Goal: Transaction & Acquisition: Obtain resource

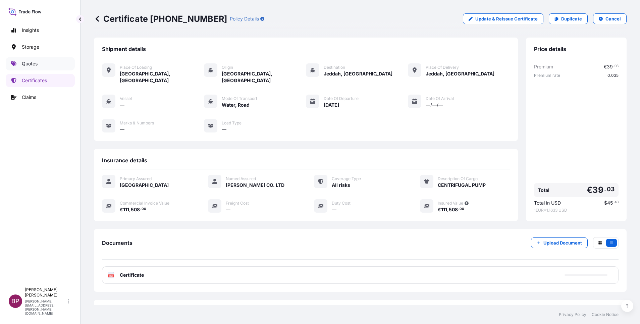
click at [36, 66] on p "Quotes" at bounding box center [30, 63] width 16 height 7
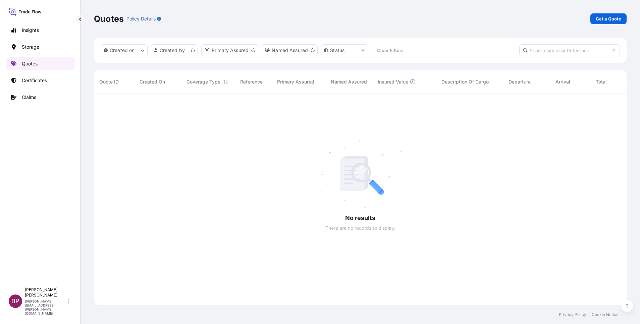
scroll to position [207, 525]
click at [613, 18] on p "Get a Quote" at bounding box center [607, 18] width 25 height 7
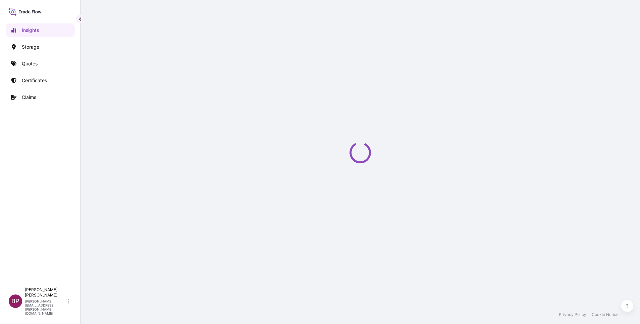
select select "2025"
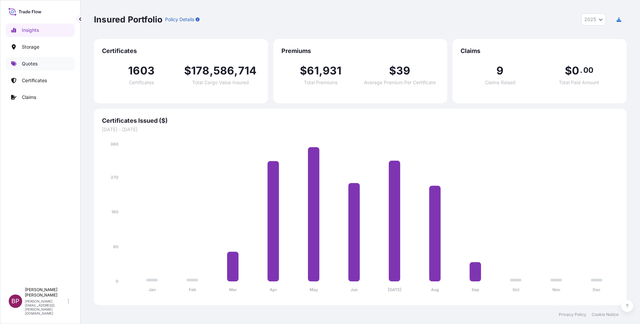
click at [35, 65] on p "Quotes" at bounding box center [30, 63] width 16 height 7
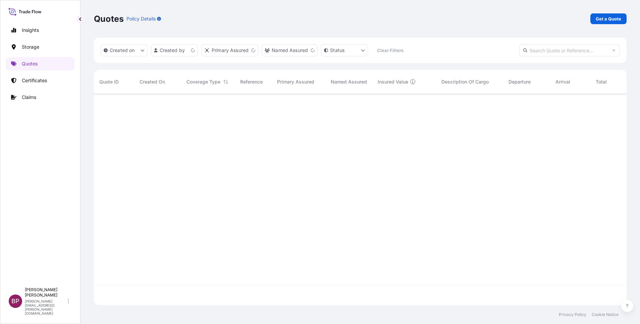
scroll to position [207, 525]
click at [608, 19] on p "Get a Quote" at bounding box center [607, 18] width 25 height 7
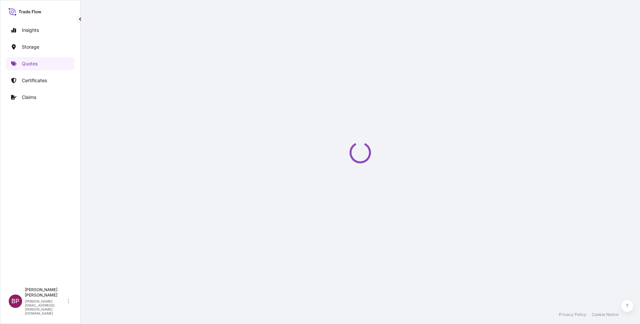
select select "Water"
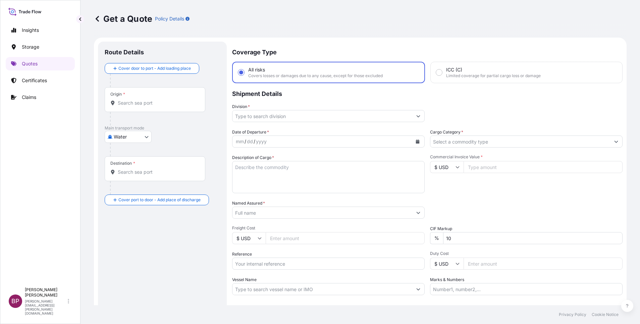
scroll to position [11, 0]
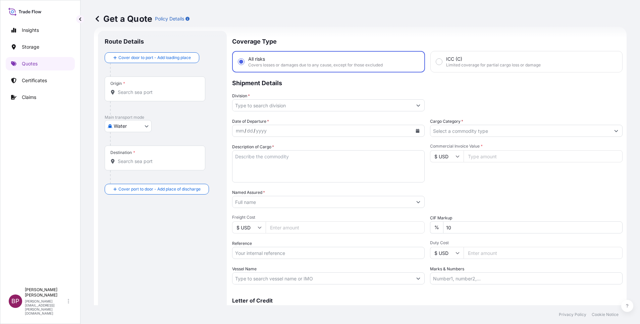
click at [453, 161] on div "$ USD" at bounding box center [447, 156] width 34 height 12
click at [440, 181] on div "€ EUR" at bounding box center [443, 174] width 28 height 13
type input "€ EUR"
click at [491, 158] on input "Commercial Invoice Value *" at bounding box center [542, 156] width 159 height 12
paste input "21511.82"
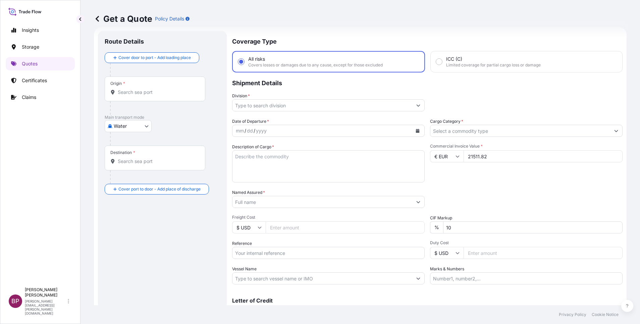
type input "21511.82"
click at [401, 221] on div "Date of Departure * mm / dd / yyyy Cargo Category * Description of Cargo * Comm…" at bounding box center [427, 201] width 390 height 166
type input "0"
click at [485, 180] on div "Commercial Invoice Value * € EUR 21511.82" at bounding box center [526, 162] width 192 height 39
click at [597, 128] on input "Cargo Category *" at bounding box center [520, 131] width 180 height 12
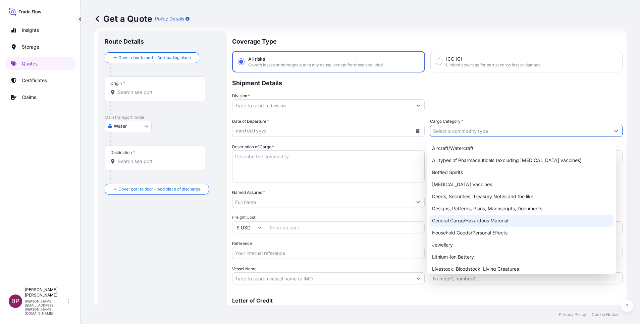
click at [466, 221] on div "General Cargo/Hazardous Material" at bounding box center [521, 221] width 184 height 12
type input "General Cargo/Hazardous Material"
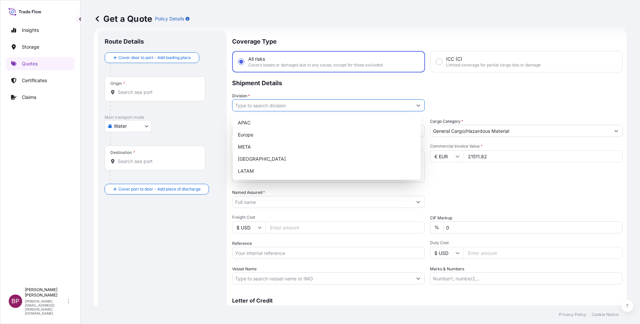
click at [416, 104] on icon "Show suggestions" at bounding box center [418, 105] width 4 height 4
click at [261, 148] on div "META" at bounding box center [326, 147] width 183 height 12
type input "META"
click at [495, 177] on div "Commercial Invoice Value * € EUR 21511.82" at bounding box center [526, 162] width 192 height 39
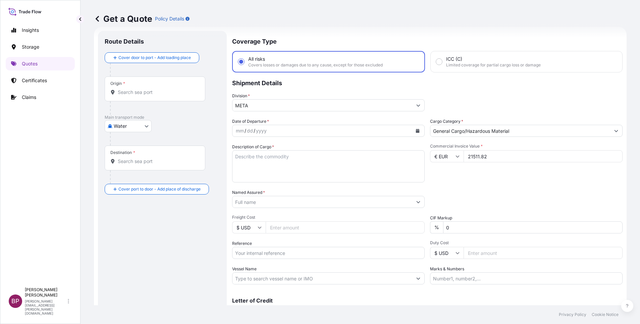
click at [311, 179] on textarea "Description of Cargo *" at bounding box center [328, 166] width 192 height 32
paste textarea "IT DOORS"
type textarea "IT DOORS"
click at [284, 255] on input "Reference" at bounding box center [328, 253] width 192 height 12
paste input "SSLS3096"
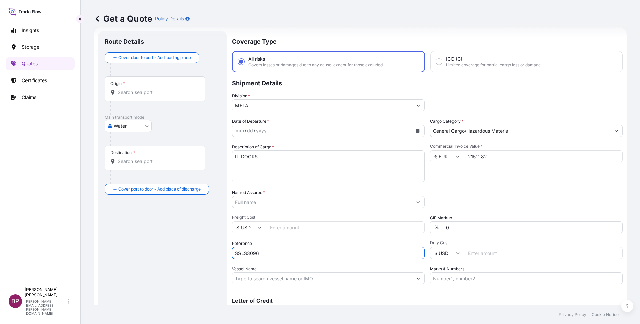
type input "SSLS3096"
click at [272, 202] on input "Named Assured *" at bounding box center [320, 202] width 176 height 12
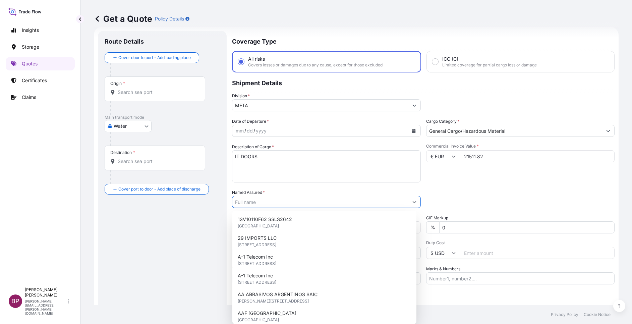
paste input "EPTA TECHNICAL SERVICES RIYADH LLC"
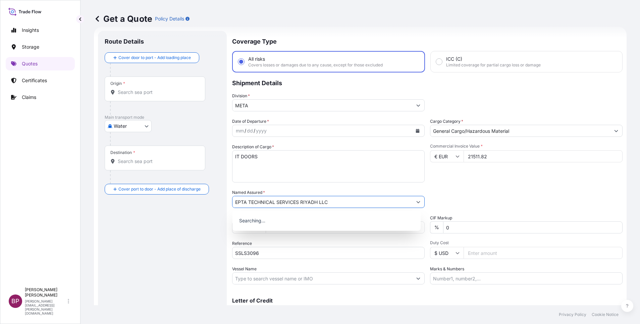
type input "EPTA TECHNICAL SERVICES RIYADH LLC"
click at [511, 192] on div "Packing Category Type to search a container mode Please select a primary mode o…" at bounding box center [526, 198] width 192 height 19
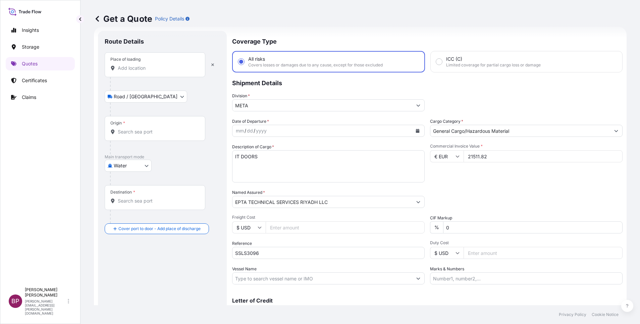
click at [138, 67] on input "Place of loading" at bounding box center [157, 68] width 79 height 7
paste input "Hendaye"
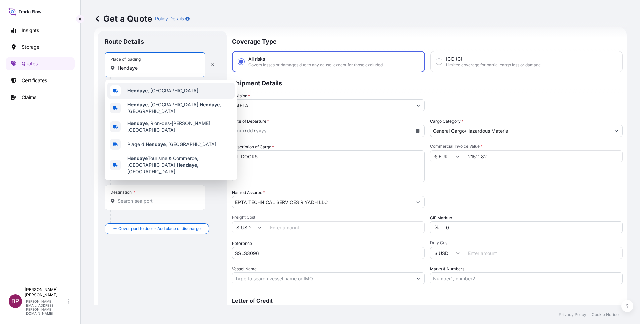
click at [162, 94] on span "Hendaye , France" at bounding box center [162, 90] width 71 height 7
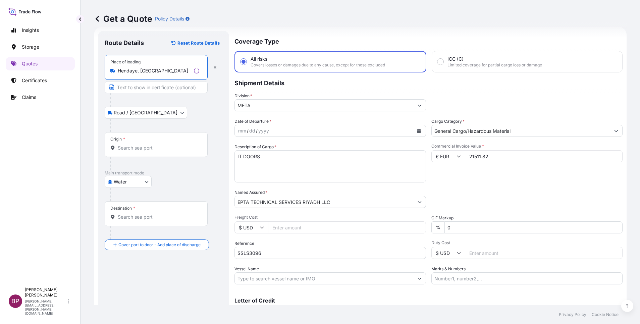
type input "Hendaye, France"
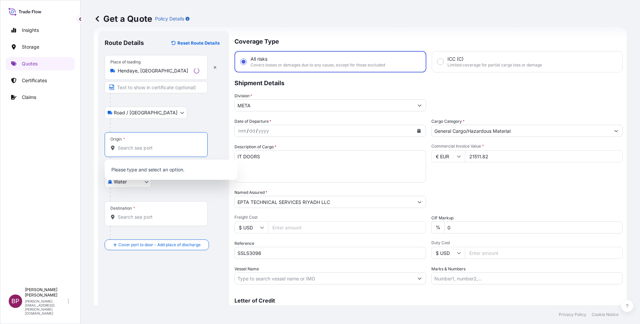
click at [153, 145] on input "Origin *" at bounding box center [158, 147] width 81 height 7
paste input "Hendaye"
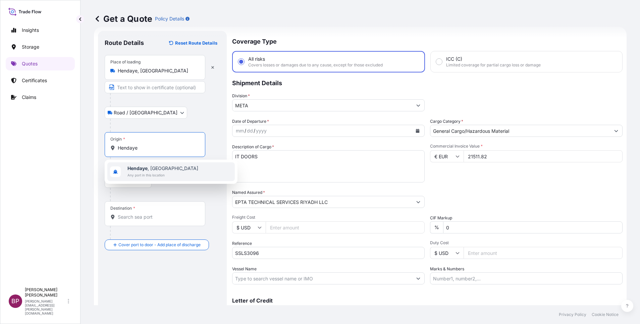
click at [159, 168] on span "Hendaye , France" at bounding box center [162, 168] width 71 height 7
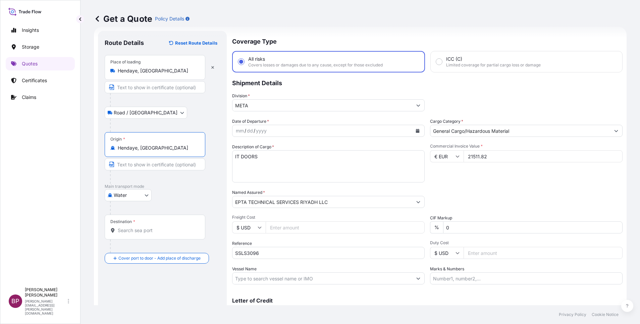
type input "Hendaye, France"
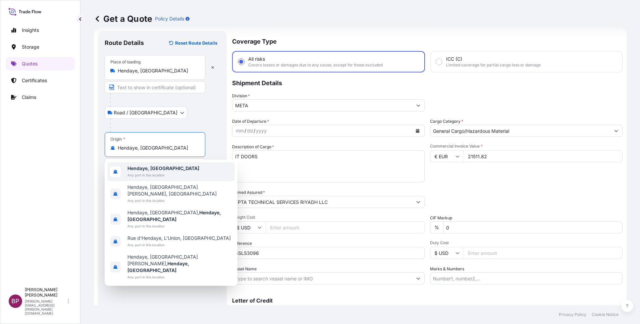
click at [170, 171] on div "Hendaye, France Any port in this location" at bounding box center [170, 171] width 127 height 19
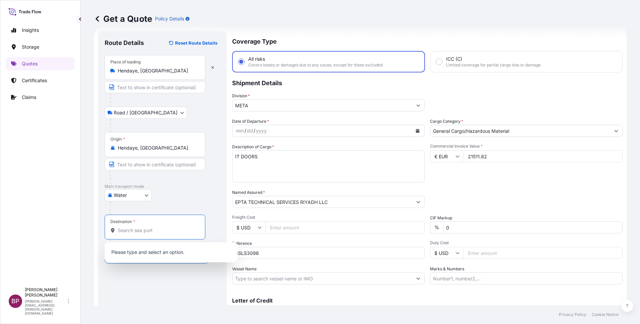
click at [160, 229] on input "Destination *" at bounding box center [157, 230] width 79 height 7
paste input "Jeddah"
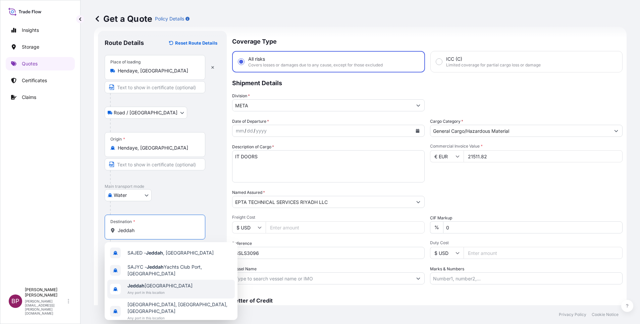
click at [155, 290] on span "Any port in this location" at bounding box center [159, 292] width 65 height 7
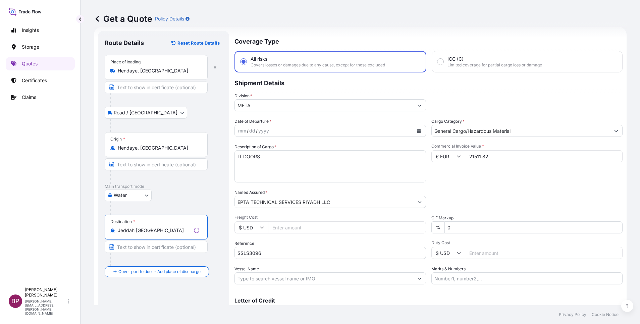
type input "Jeddah Saudi Arabia"
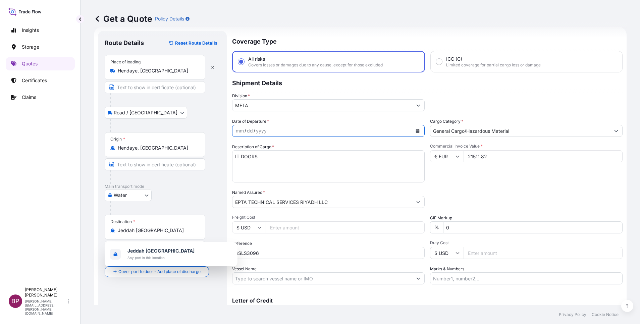
click at [415, 132] on icon "Calendar" at bounding box center [417, 131] width 4 height 4
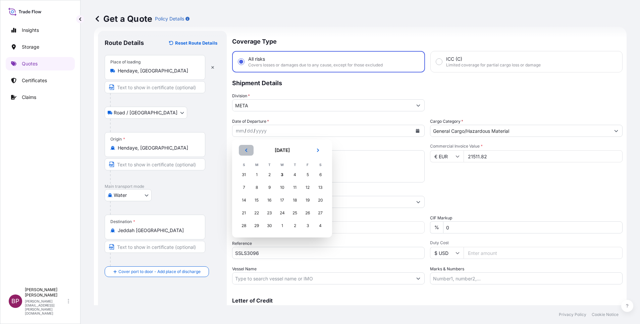
click at [248, 151] on button "Previous" at bounding box center [246, 150] width 15 height 11
click at [319, 226] on div "30" at bounding box center [320, 226] width 12 height 12
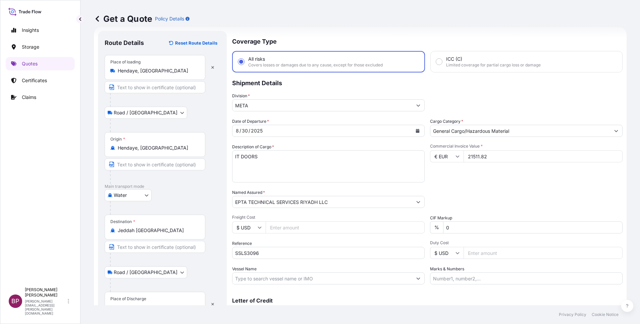
drag, startPoint x: 142, startPoint y: 301, endPoint x: 154, endPoint y: 292, distance: 14.6
click at [141, 301] on div "Place of Discharge" at bounding box center [128, 298] width 36 height 5
click at [141, 304] on input "Place of Discharge" at bounding box center [157, 307] width 79 height 7
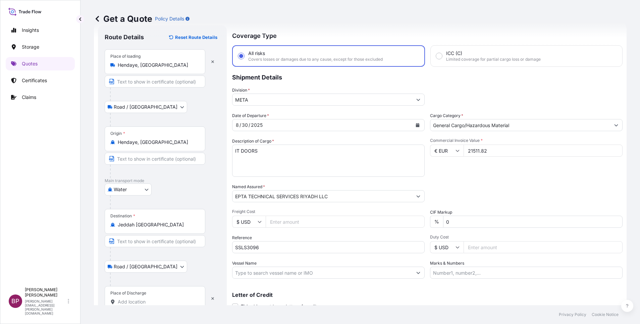
paste input "Jeddah"
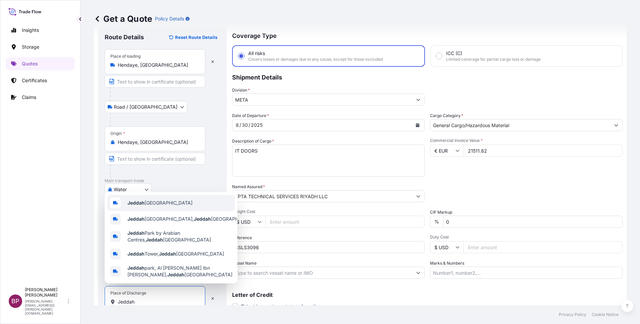
click at [167, 196] on div "Jeddah Saudi Arabia" at bounding box center [170, 203] width 127 height 16
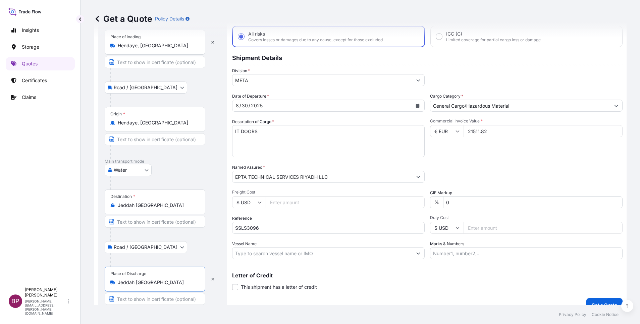
scroll to position [46, 0]
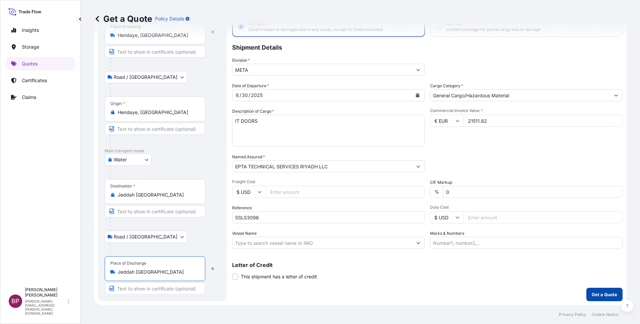
type input "Jeddah Saudi Arabia"
click at [604, 296] on p "Get a Quote" at bounding box center [603, 294] width 25 height 7
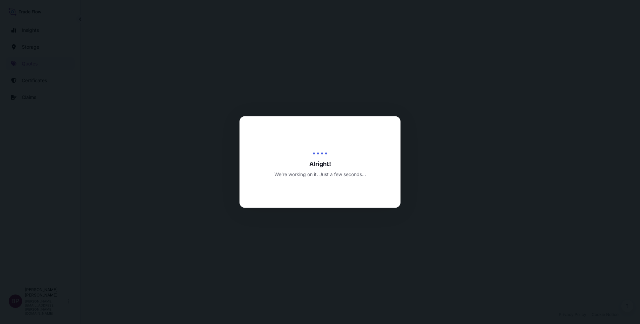
select select "Road / Inland"
select select "Water"
select select "Road / Inland"
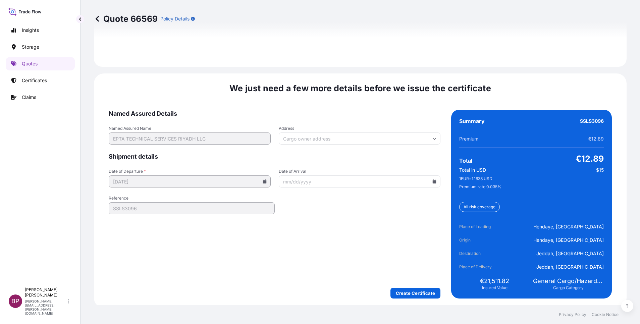
scroll to position [1028, 0]
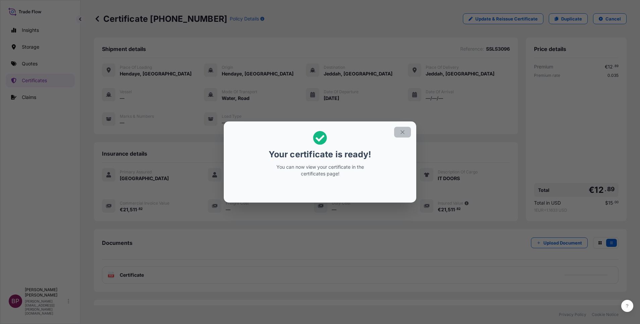
click at [404, 132] on icon "button" at bounding box center [402, 132] width 6 height 6
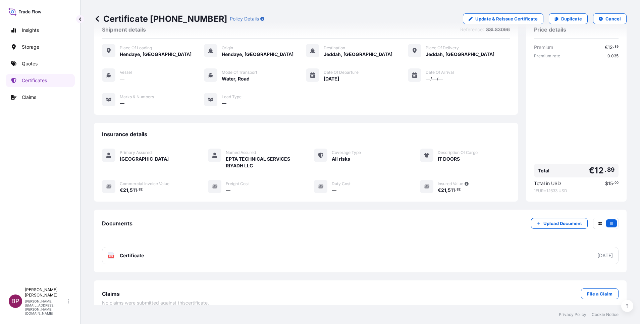
scroll to position [28, 0]
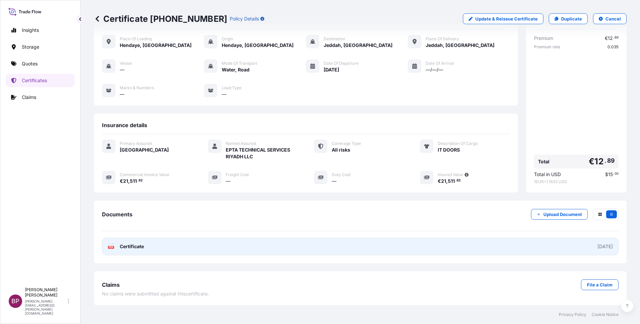
click at [141, 244] on span "Certificate" at bounding box center [132, 246] width 24 height 7
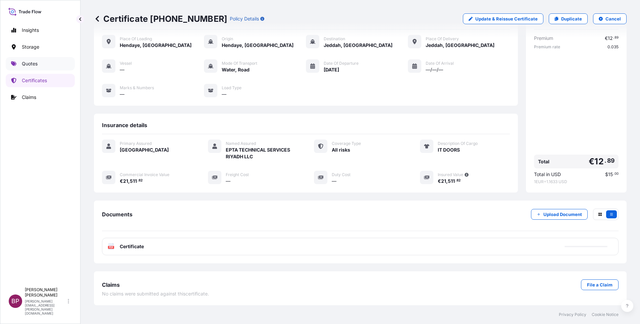
click at [34, 66] on p "Quotes" at bounding box center [30, 63] width 16 height 7
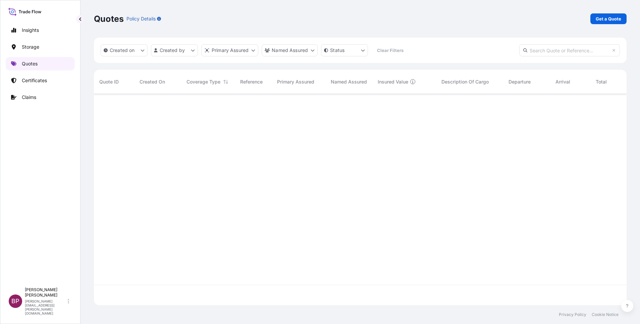
scroll to position [207, 525]
click at [602, 19] on p "Get a Quote" at bounding box center [607, 18] width 25 height 7
select select "Water"
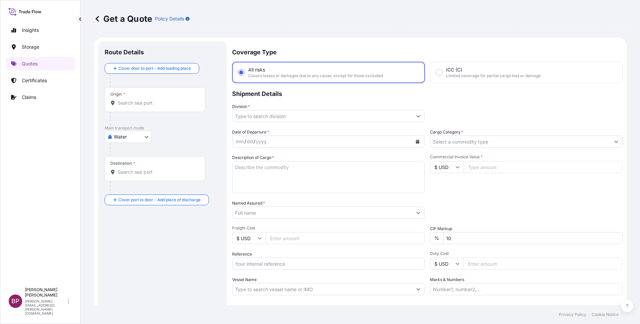
scroll to position [11, 0]
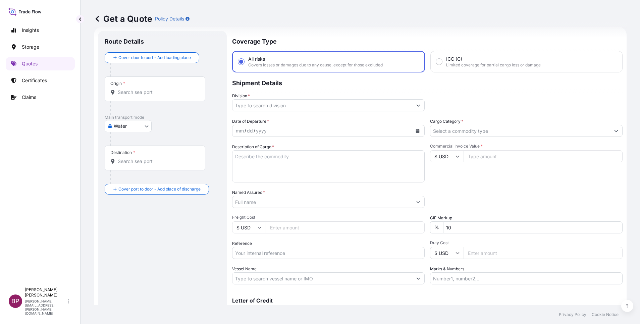
click at [285, 204] on input "Named Assured *" at bounding box center [322, 202] width 180 height 12
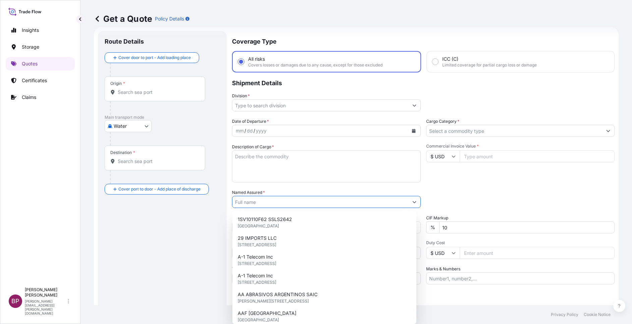
paste input "TRANSFORMERS AND BUSWAYS SOLUTIONS CO"
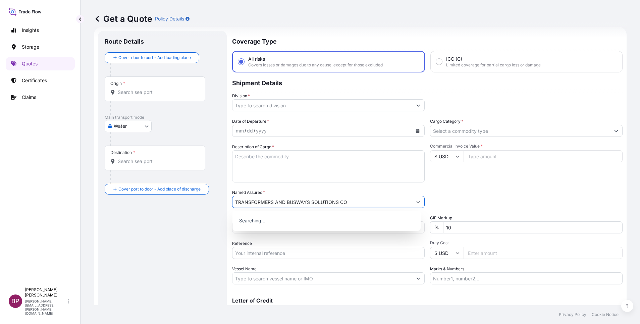
type input "TRANSFORMERS AND BUSWAYS SOLUTIONS CO"
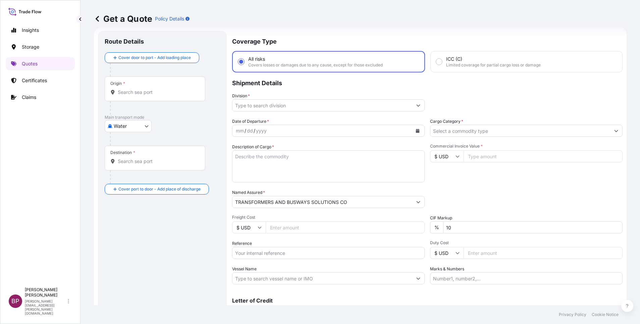
click at [449, 151] on div "Commercial Invoice Value * $ USD" at bounding box center [526, 162] width 192 height 39
click at [451, 158] on input "$ USD" at bounding box center [447, 156] width 34 height 12
click at [442, 181] on div "€ EUR" at bounding box center [443, 174] width 28 height 13
type input "€ EUR"
click at [504, 156] on input "Commercial Invoice Value *" at bounding box center [542, 156] width 159 height 12
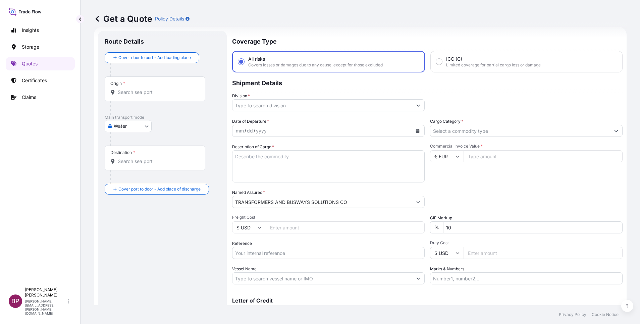
paste input "3147.21"
type input "3147.21"
click at [287, 255] on input "Reference" at bounding box center [328, 253] width 192 height 12
paste input "077- 58801164"
type input "077- 58801164"
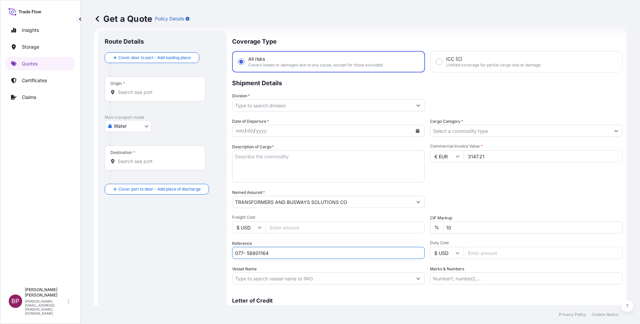
click at [312, 164] on textarea "Description of Cargo *" at bounding box center [328, 166] width 192 height 32
paste textarea "TAPES"
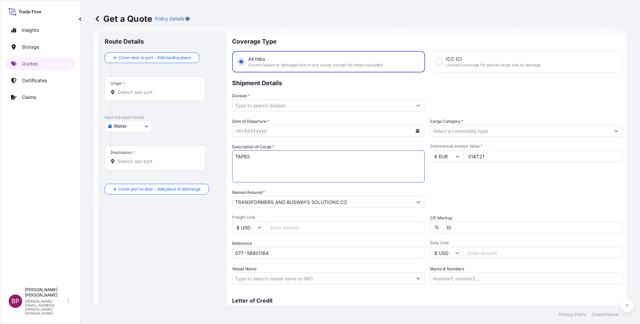
type textarea "TAPES"
click at [412, 131] on button "Calendar" at bounding box center [417, 130] width 11 height 11
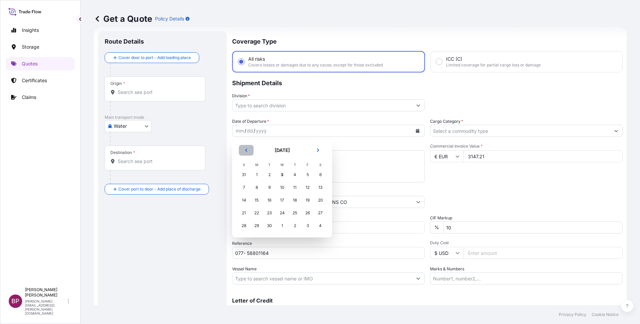
click at [249, 153] on button "Previous" at bounding box center [246, 150] width 15 height 11
click at [322, 226] on div "30" at bounding box center [320, 226] width 12 height 12
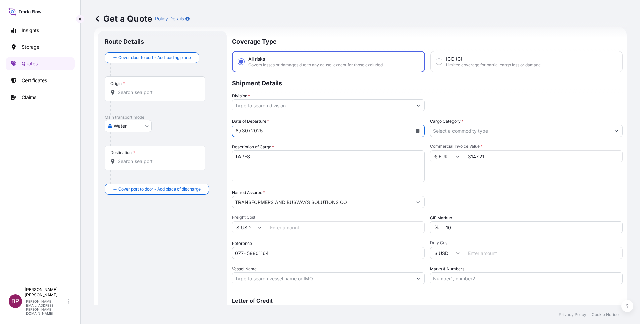
click at [614, 129] on icon "Show suggestions" at bounding box center [616, 131] width 4 height 4
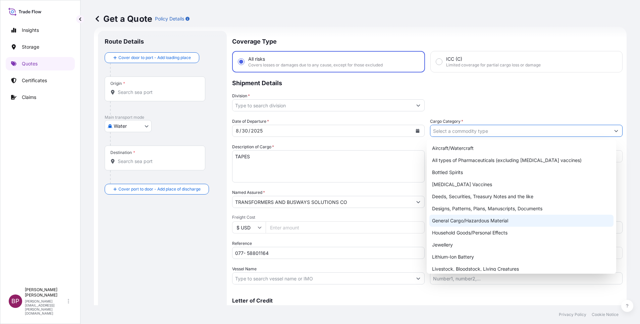
click at [446, 220] on div "General Cargo/Hazardous Material" at bounding box center [521, 221] width 184 height 12
type input "General Cargo/Hazardous Material"
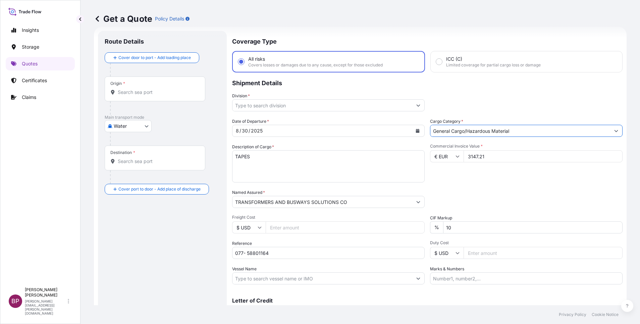
click at [416, 106] on icon "Show suggestions" at bounding box center [418, 105] width 4 height 4
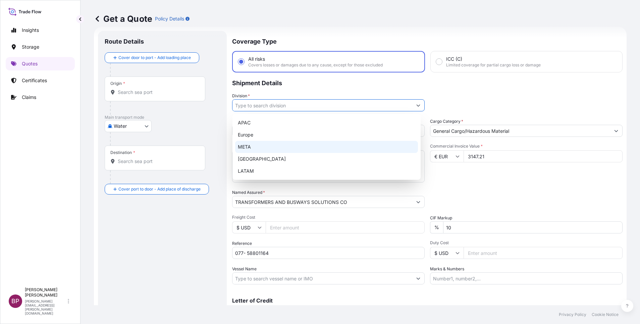
click at [278, 150] on div "META" at bounding box center [326, 147] width 183 height 12
type input "META"
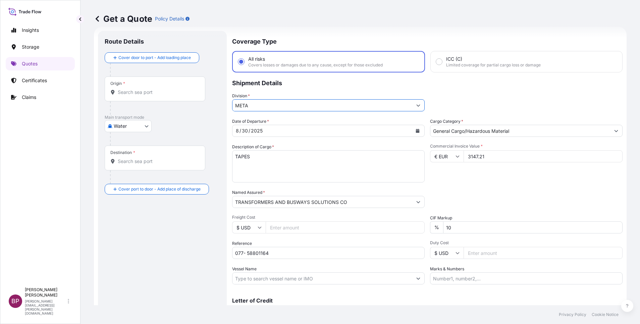
click at [144, 128] on body "20 options available. 5 options available. Insights Storage Quotes Certificates…" at bounding box center [320, 162] width 640 height 324
click at [129, 143] on div "Air" at bounding box center [128, 143] width 42 height 12
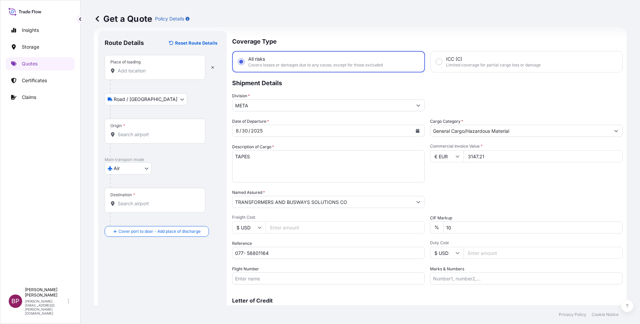
click at [151, 75] on div "Place of loading" at bounding box center [155, 67] width 101 height 25
click at [151, 74] on input "Place of loading" at bounding box center [157, 70] width 79 height 7
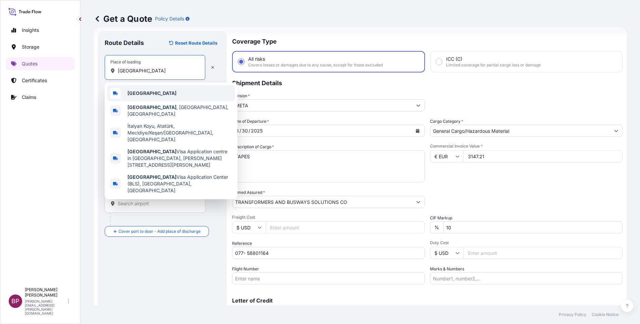
click at [143, 92] on div "Italy" at bounding box center [170, 93] width 127 height 16
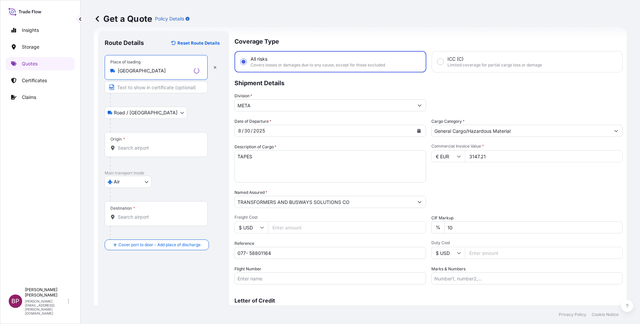
type input "Italy"
click at [152, 151] on div "Origin *" at bounding box center [156, 144] width 103 height 25
click at [152, 151] on input "Origin *" at bounding box center [158, 147] width 81 height 7
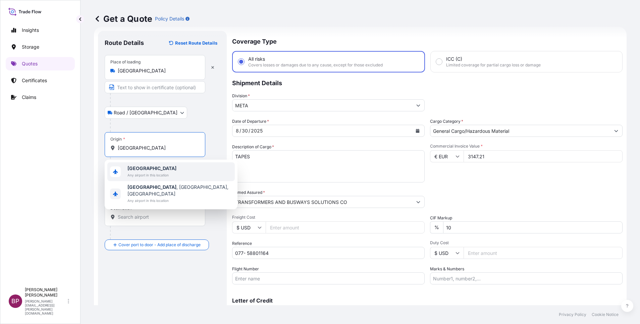
click at [153, 172] on span "Any airport in this location" at bounding box center [151, 175] width 49 height 7
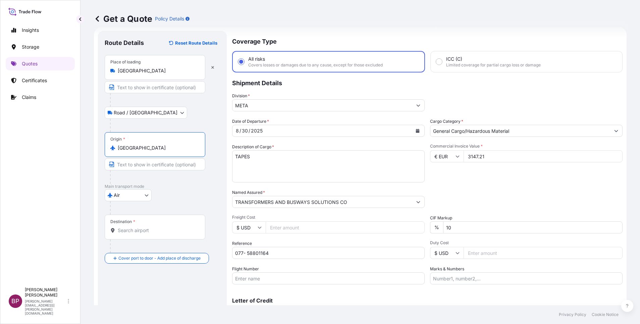
type input "Italy"
drag, startPoint x: 138, startPoint y: 231, endPoint x: 134, endPoint y: 231, distance: 4.4
click at [138, 231] on input "Destination *" at bounding box center [157, 230] width 79 height 7
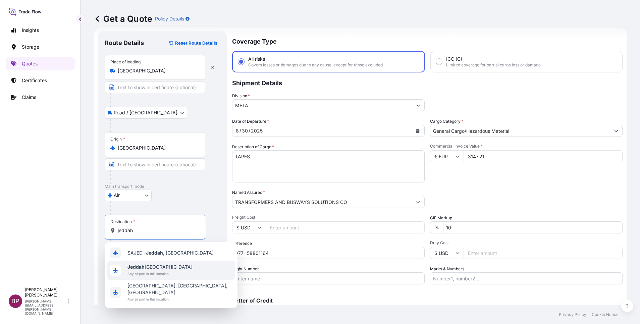
click at [174, 268] on div "Jeddah Saudi Arabia Any airport in this location" at bounding box center [170, 270] width 127 height 19
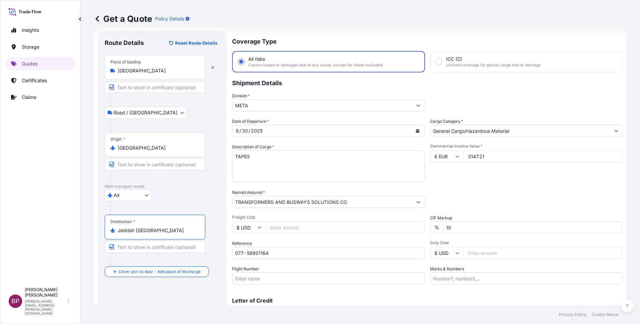
scroll to position [44, 0]
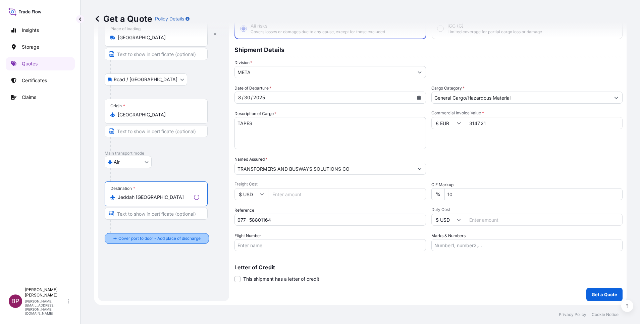
type input "Jeddah Saudi Arabia"
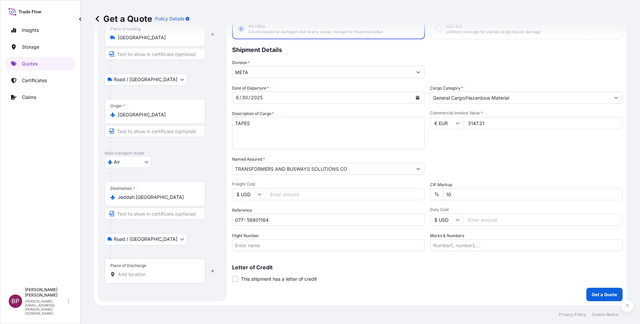
click at [152, 274] on input "Place of Discharge" at bounding box center [157, 274] width 79 height 7
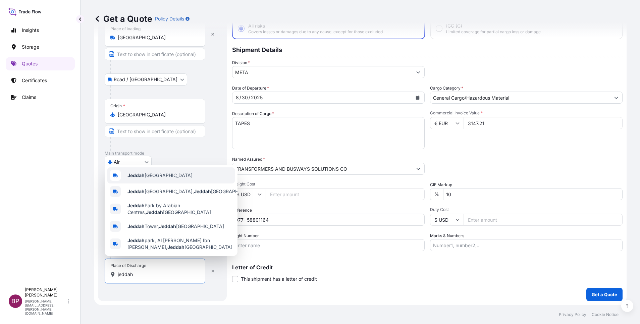
click at [167, 172] on span "Jeddah Saudi Arabia" at bounding box center [159, 175] width 65 height 7
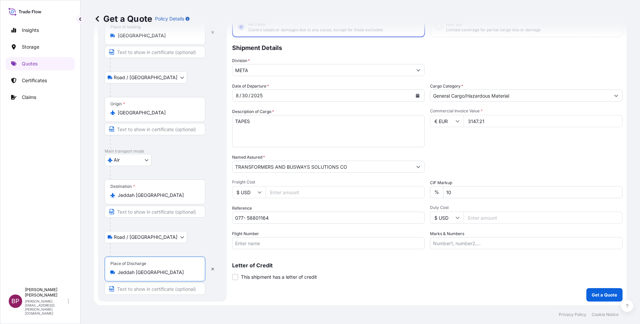
scroll to position [46, 0]
type input "Jeddah Saudi Arabia"
click at [590, 298] on button "Get a Quote" at bounding box center [604, 294] width 36 height 13
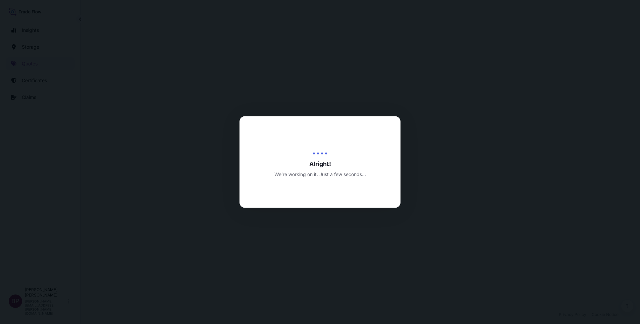
select select "Road / Inland"
select select "Air"
select select "Road / Inland"
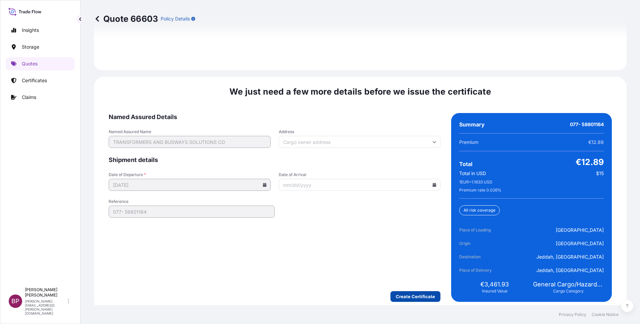
scroll to position [1028, 0]
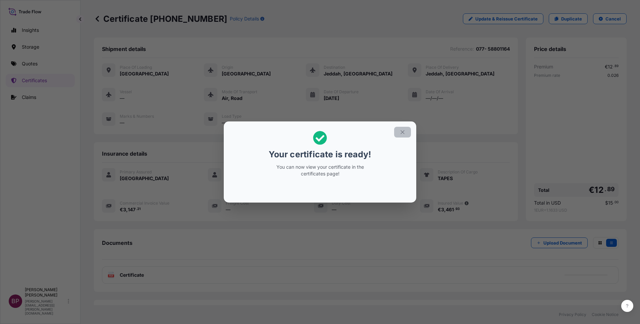
click at [402, 134] on icon "button" at bounding box center [402, 132] width 6 height 6
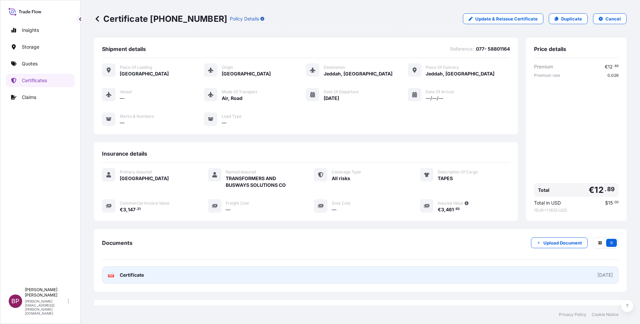
click at [139, 276] on span "Certificate" at bounding box center [132, 275] width 24 height 7
